Goal: Transaction & Acquisition: Purchase product/service

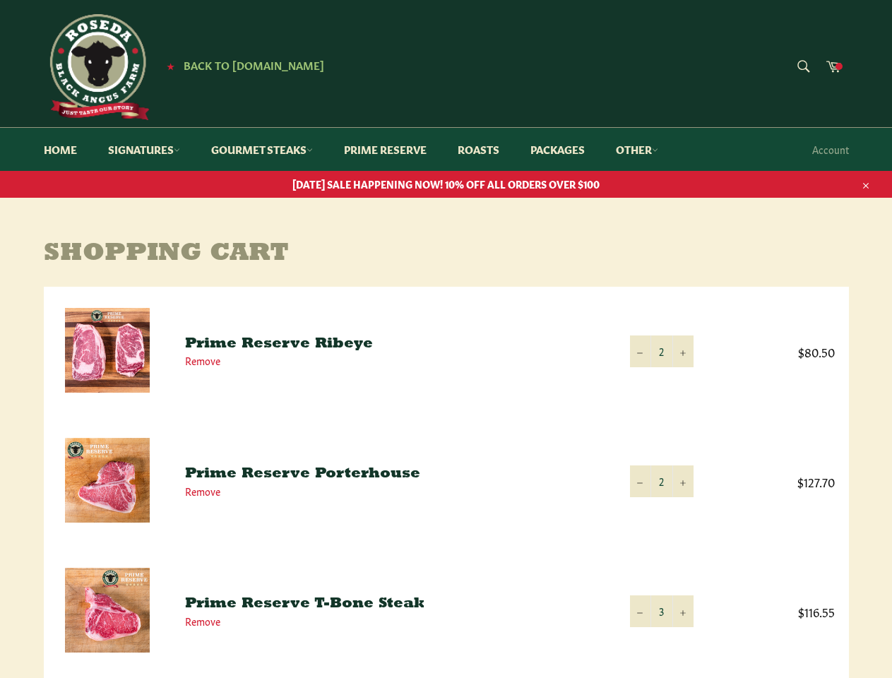
click at [865, 184] on icon "button" at bounding box center [866, 186] width 10 height 10
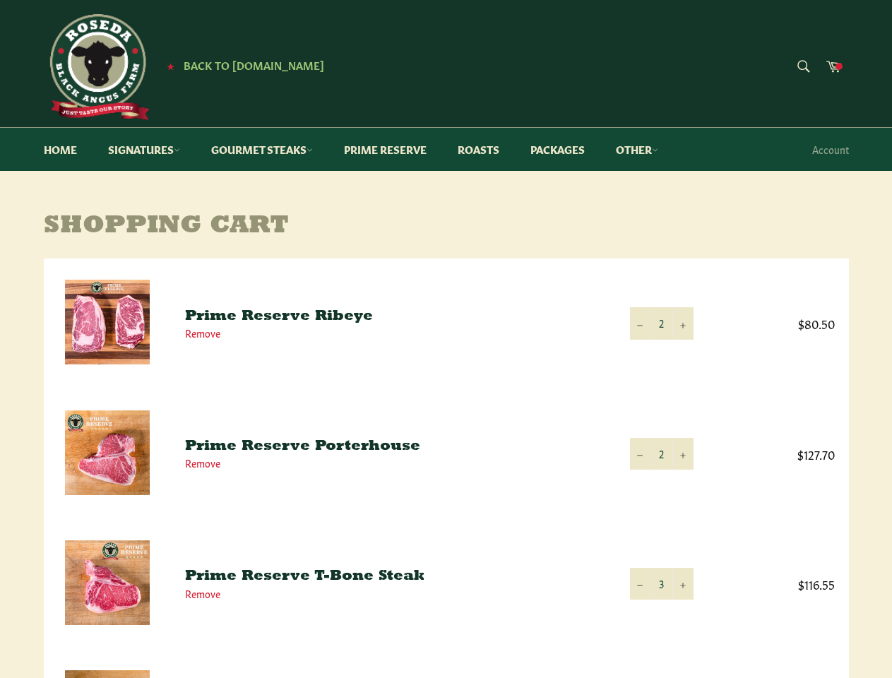
click at [662, 351] on td "Quantity 2 − +" at bounding box center [662, 324] width 92 height 130
click at [641, 351] on td "Quantity 2 − +" at bounding box center [662, 324] width 92 height 130
click at [683, 351] on td "Quantity 2 − +" at bounding box center [662, 324] width 92 height 130
click at [662, 481] on td "Quantity 2 − +" at bounding box center [662, 454] width 92 height 130
click at [641, 481] on td "Quantity 2 − +" at bounding box center [662, 454] width 92 height 130
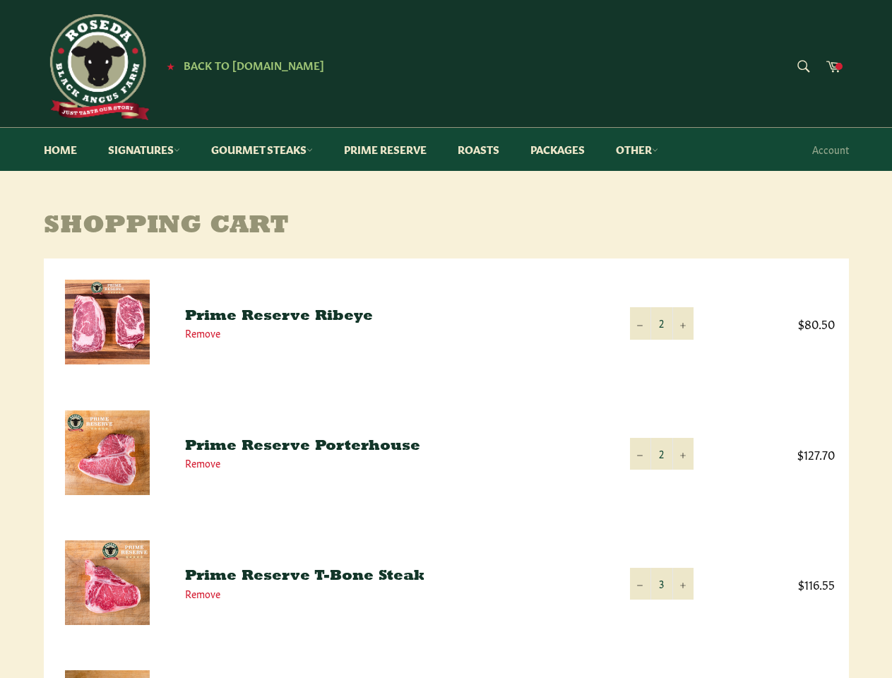
click at [683, 481] on td "Quantity 2 − +" at bounding box center [662, 454] width 92 height 130
click at [662, 611] on td "Quantity 3 − +" at bounding box center [662, 584] width 92 height 130
click at [641, 611] on td "Quantity 3 − +" at bounding box center [662, 584] width 92 height 130
click at [683, 611] on td "Quantity 3 − +" at bounding box center [662, 584] width 92 height 130
